Goal: Information Seeking & Learning: Learn about a topic

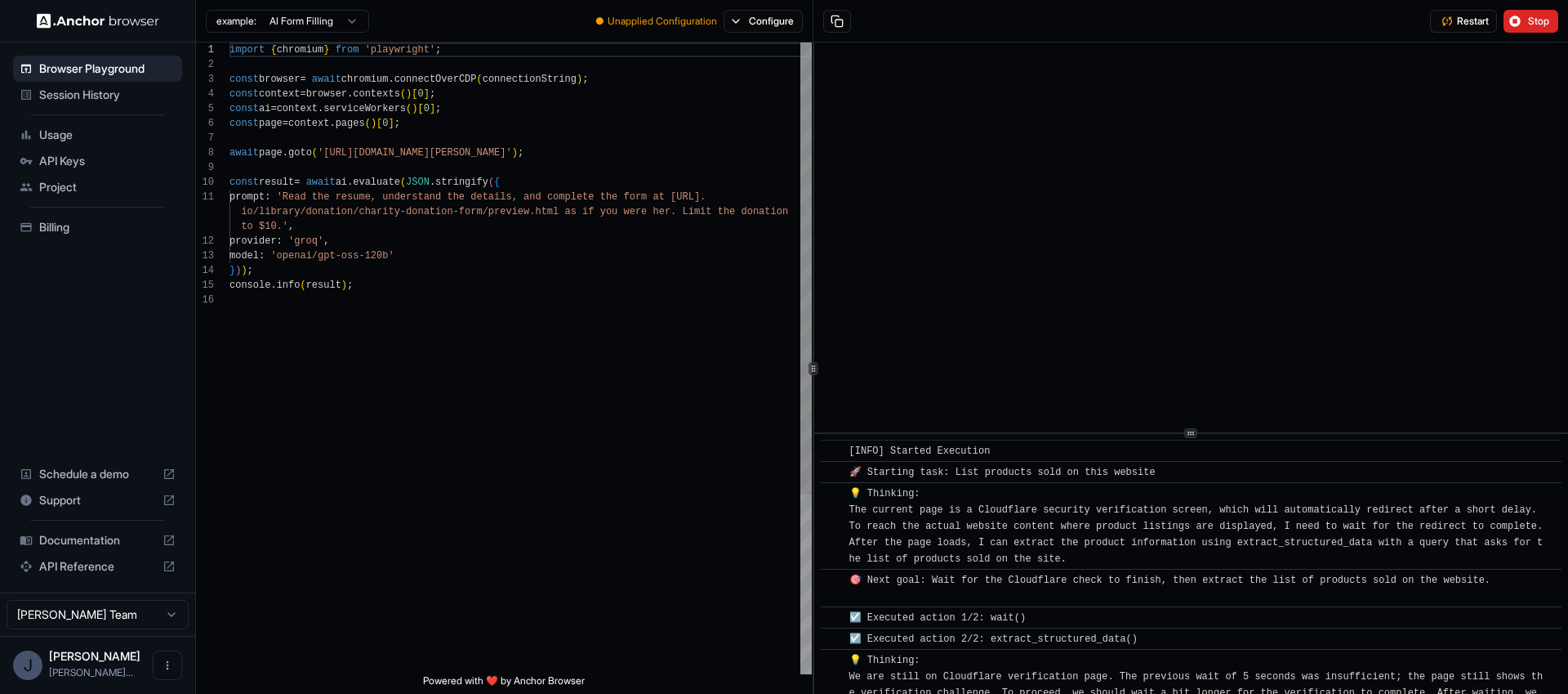
scroll to position [9250, 0]
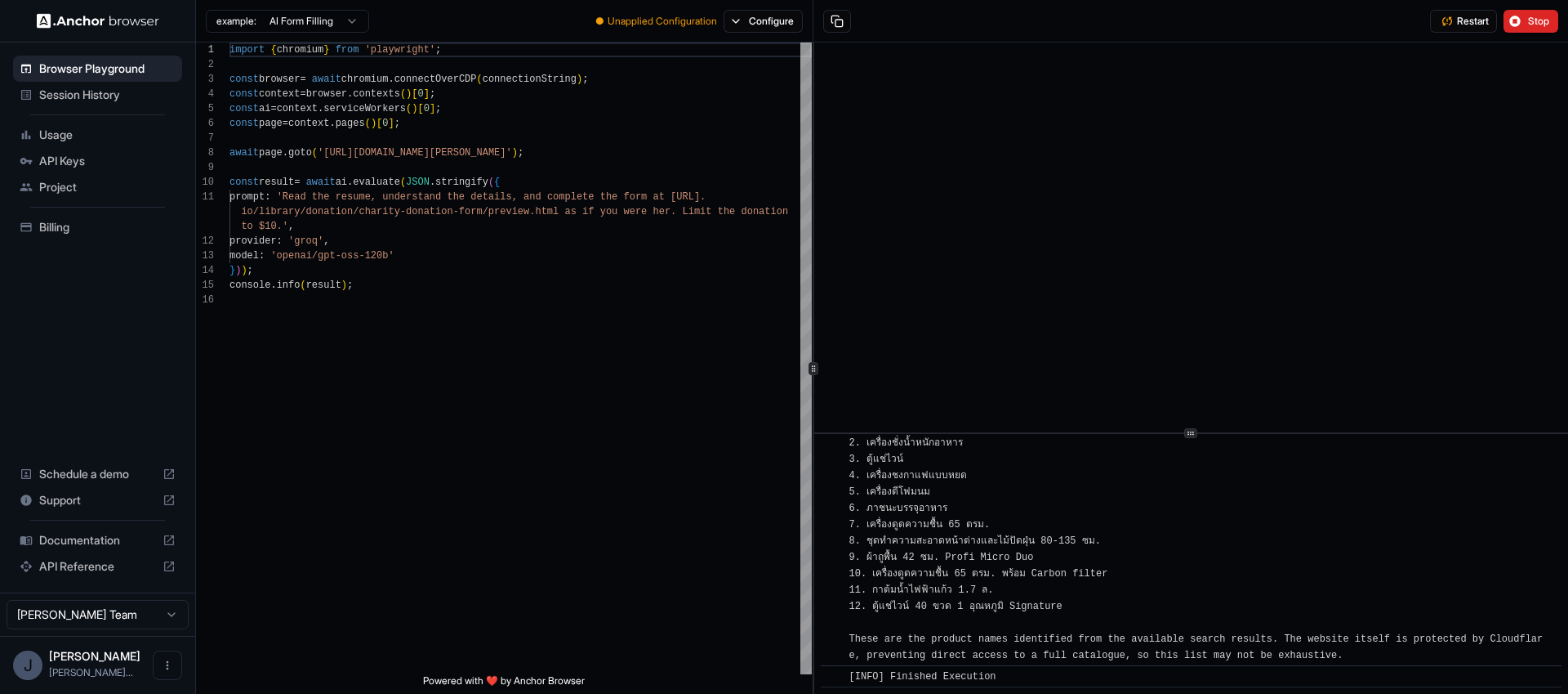
click at [100, 26] on img at bounding box center [98, 21] width 123 height 16
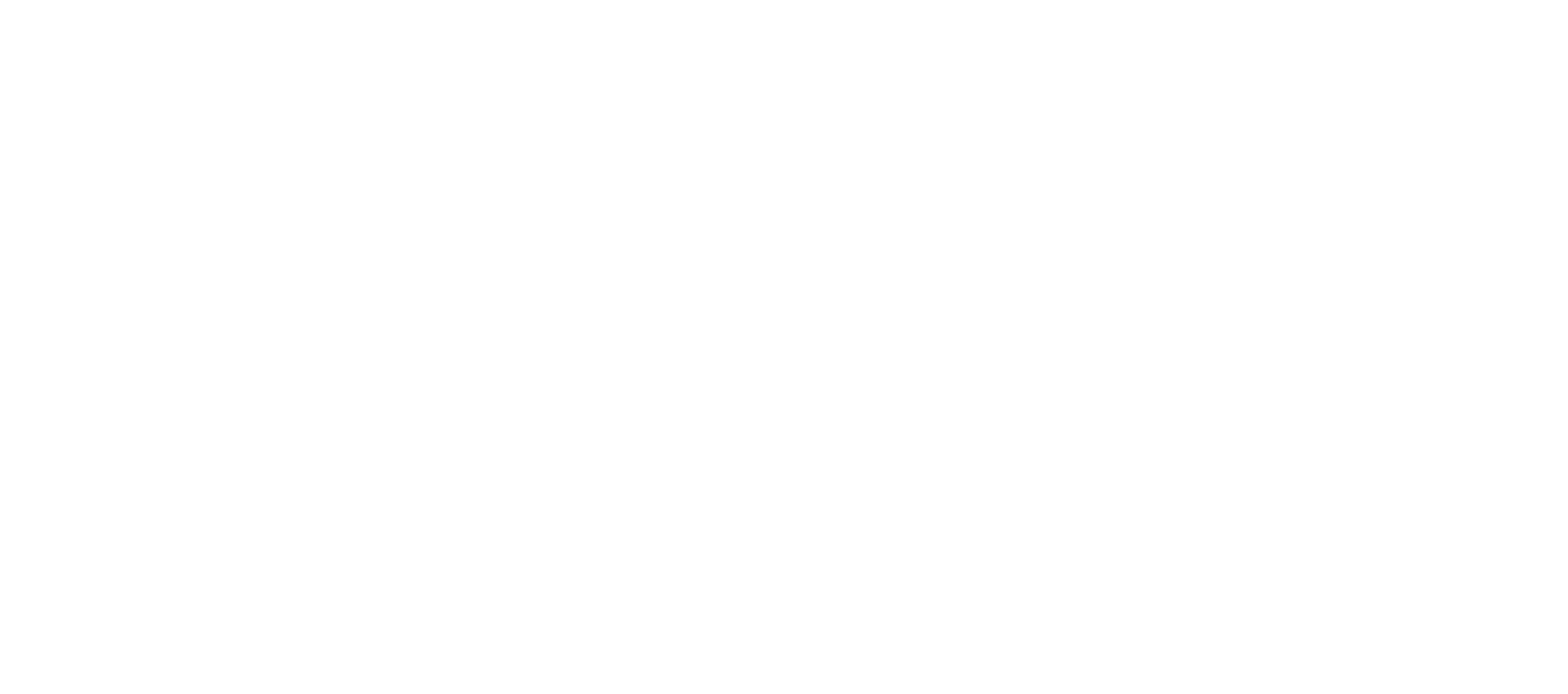
click at [132, 19] on body at bounding box center [784, 347] width 1568 height 694
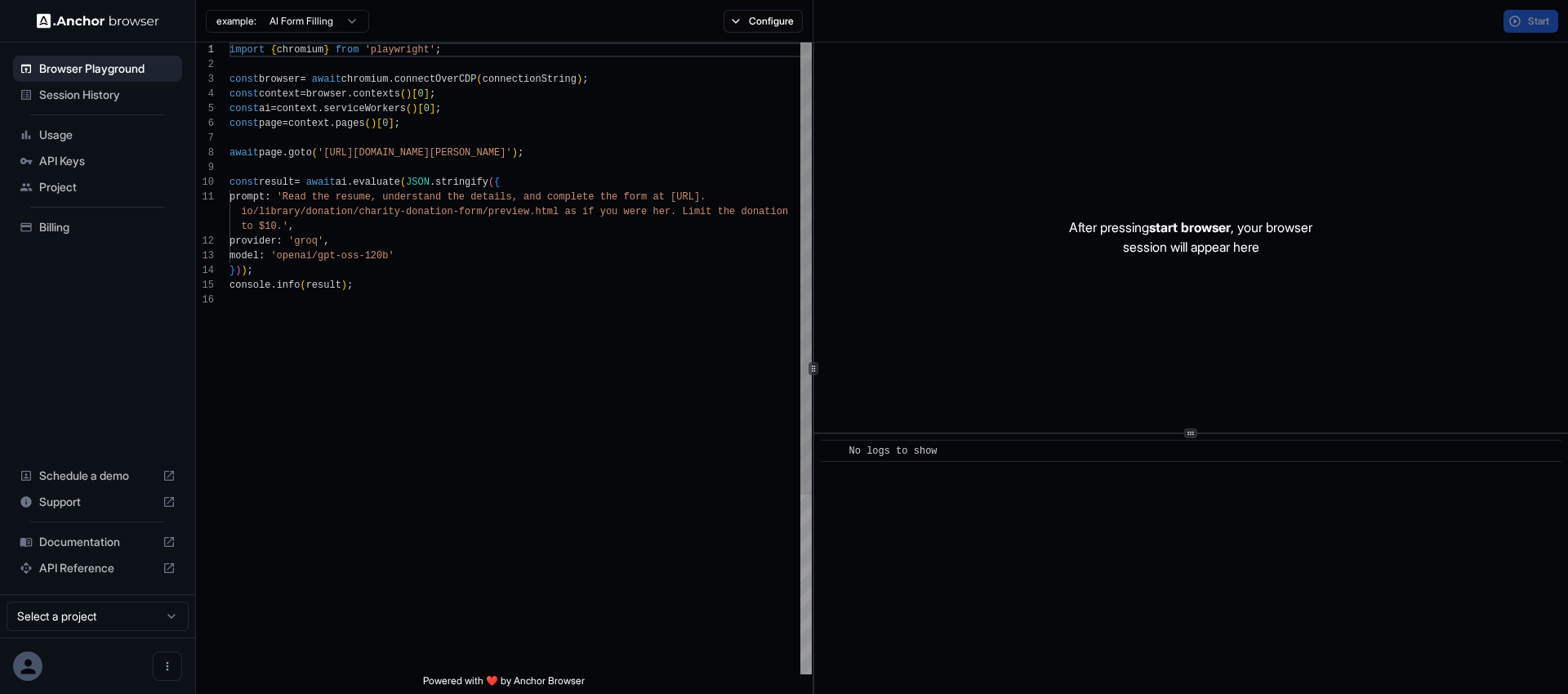
scroll to position [147, 0]
click at [145, 569] on span "API Reference" at bounding box center [97, 566] width 116 height 17
